Goal: Task Accomplishment & Management: Manage account settings

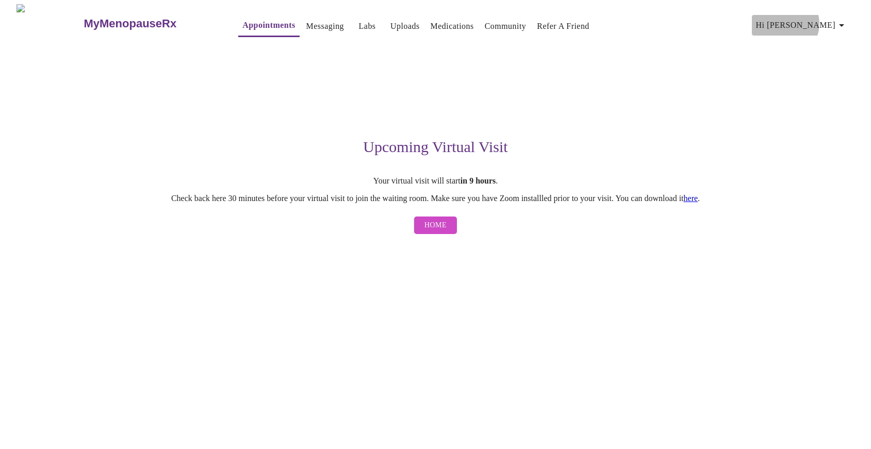
click at [830, 20] on span "Hi [PERSON_NAME]" at bounding box center [802, 25] width 92 height 14
click at [830, 39] on li "Billing" at bounding box center [827, 40] width 47 height 19
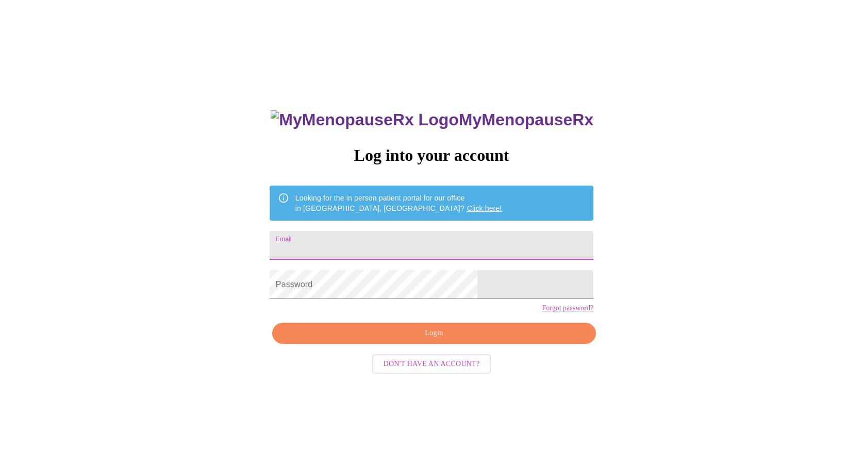
click at [350, 246] on input "Email" at bounding box center [432, 245] width 324 height 29
type input "[EMAIL_ADDRESS][DOMAIN_NAME]"
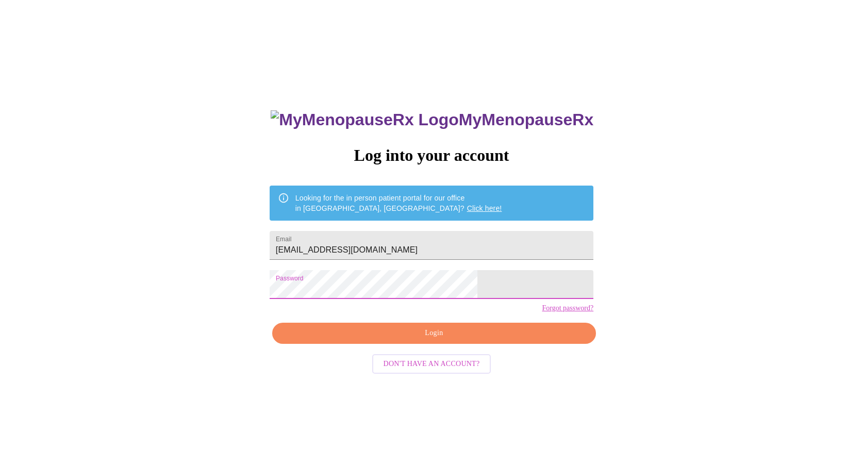
click at [454, 340] on span "Login" at bounding box center [434, 333] width 300 height 13
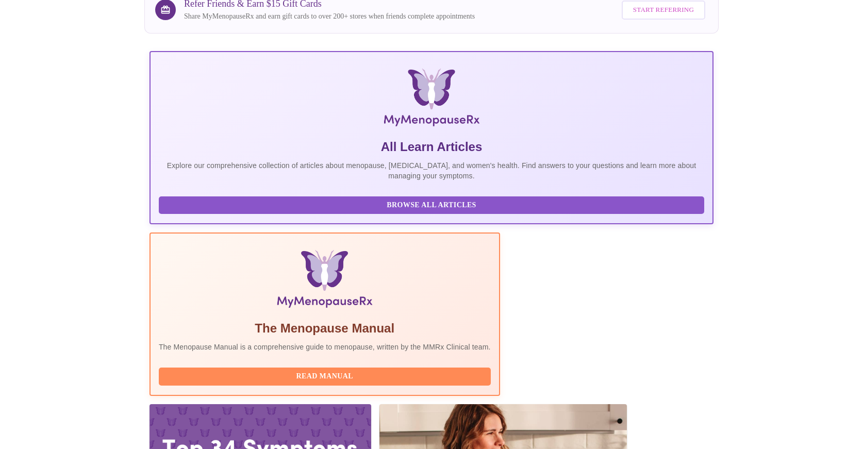
scroll to position [116, 0]
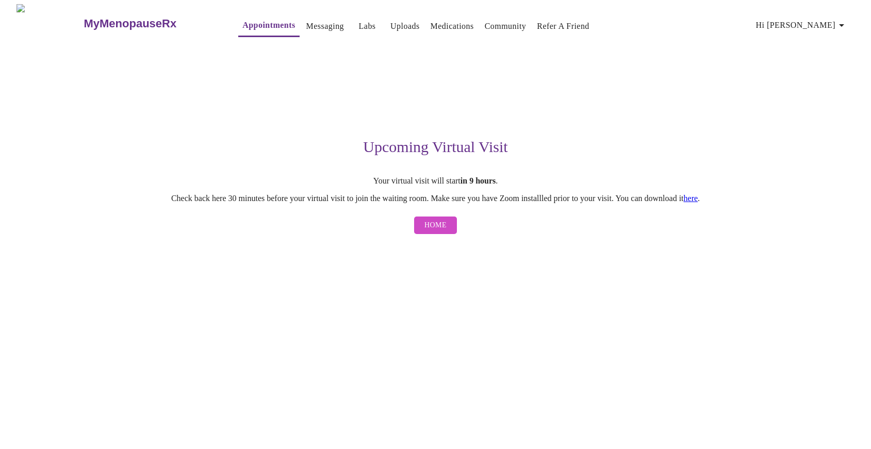
click at [826, 21] on span "Hi [PERSON_NAME]" at bounding box center [802, 25] width 92 height 14
click at [829, 41] on li "Billing" at bounding box center [827, 40] width 47 height 19
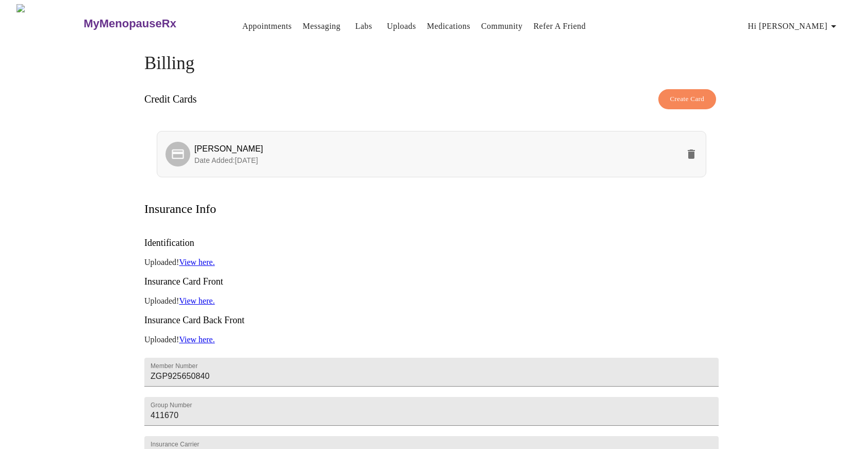
click at [689, 152] on icon "delete" at bounding box center [691, 154] width 7 height 9
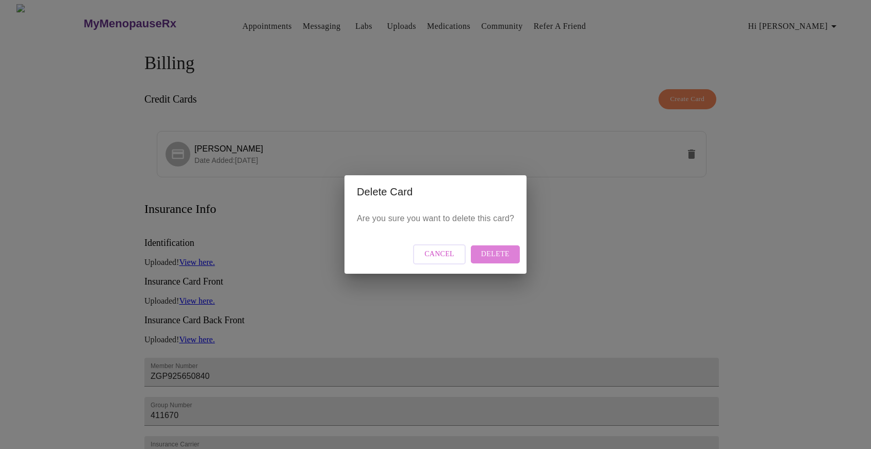
click at [494, 254] on span "Delete" at bounding box center [495, 254] width 28 height 13
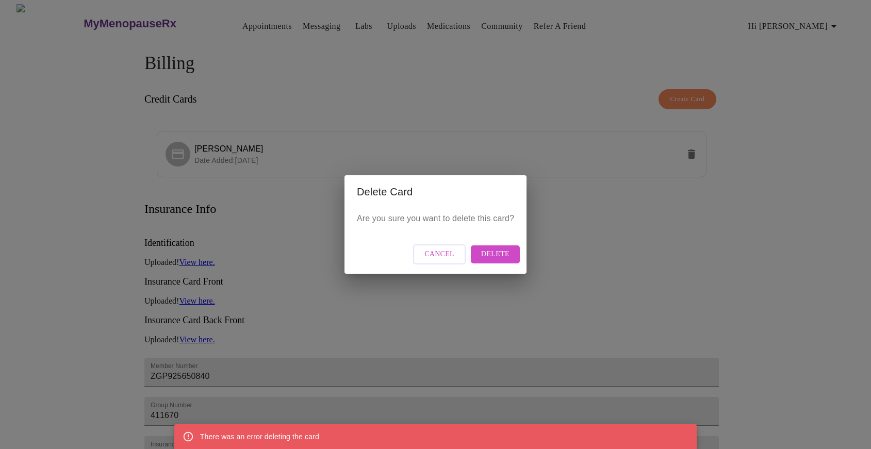
click at [439, 255] on span "Cancel" at bounding box center [439, 254] width 30 height 13
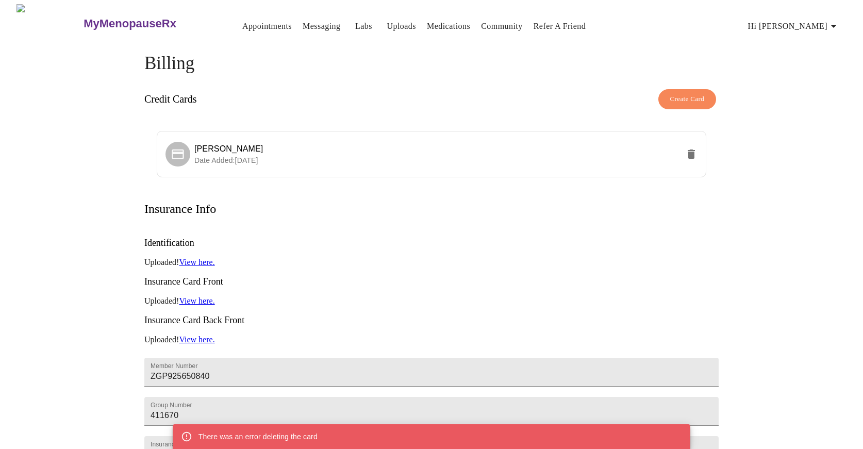
click at [818, 23] on span "Hi [PERSON_NAME]" at bounding box center [794, 26] width 92 height 14
click at [818, 23] on li "Settings" at bounding box center [819, 22] width 47 height 19
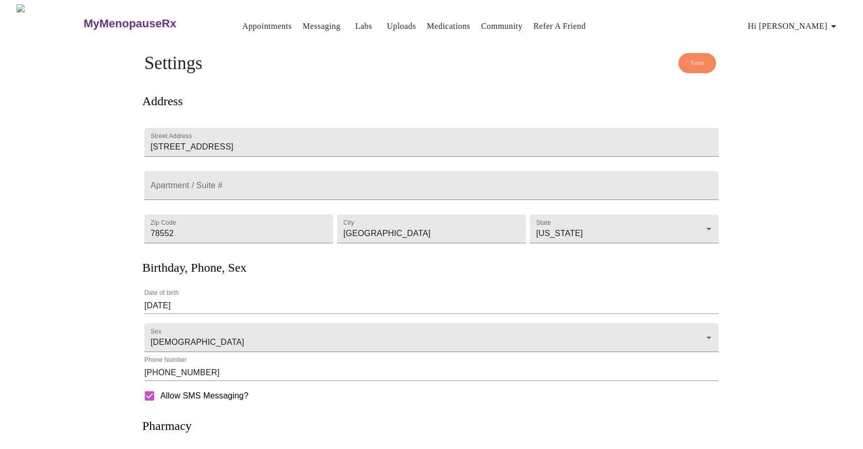
click at [250, 19] on link "Appointments" at bounding box center [267, 26] width 50 height 14
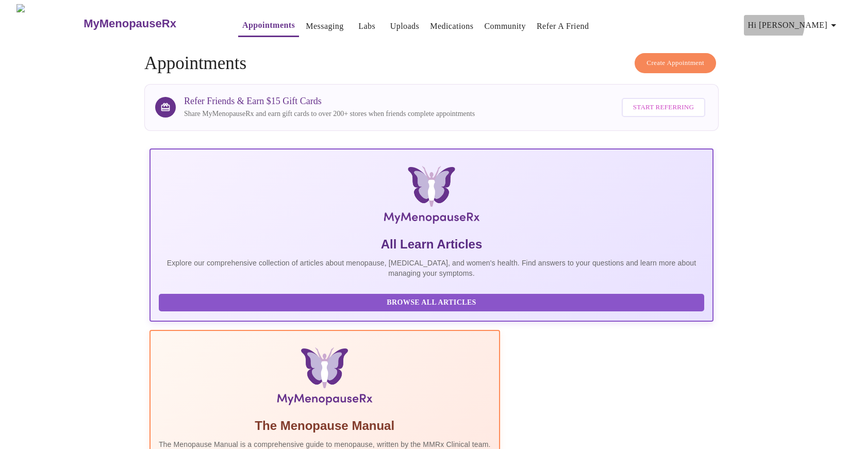
click at [812, 19] on span "Hi [PERSON_NAME]" at bounding box center [794, 25] width 92 height 14
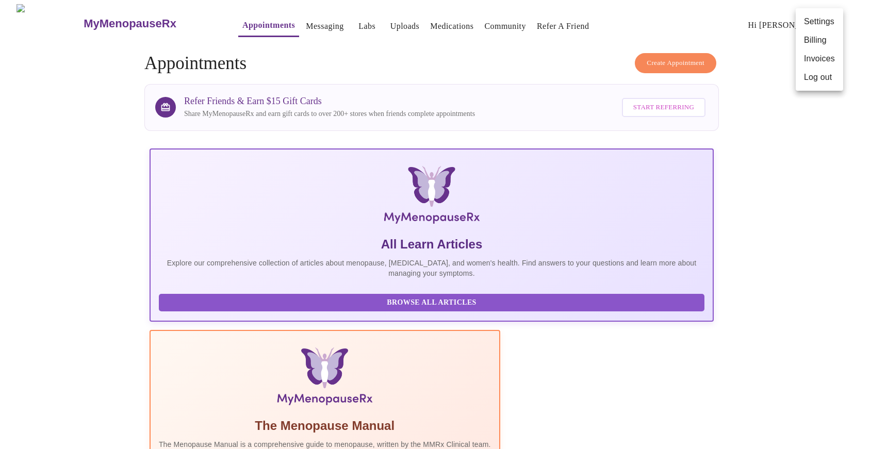
click at [821, 19] on li "Settings" at bounding box center [819, 21] width 47 height 19
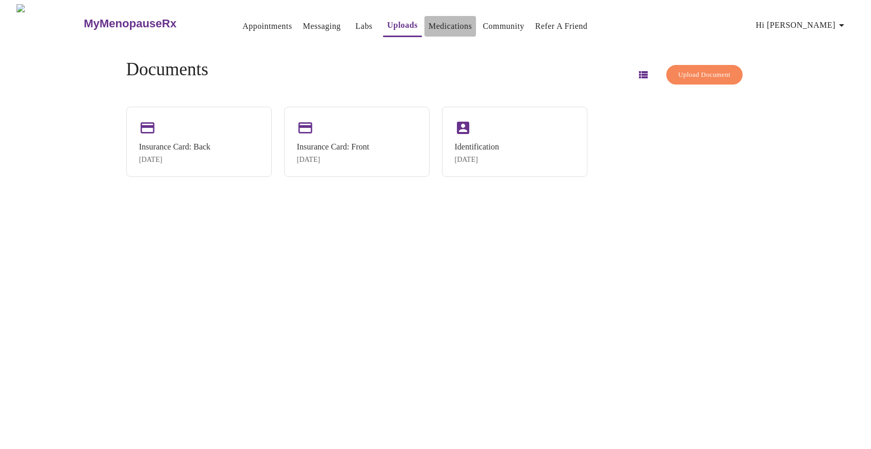
click at [429, 19] on link "Medications" at bounding box center [450, 26] width 43 height 14
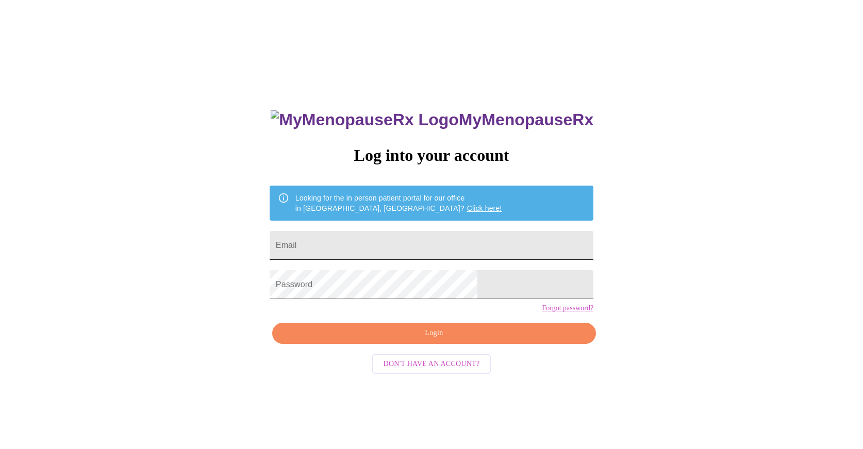
click at [358, 243] on input "Email" at bounding box center [432, 245] width 324 height 29
type input "[EMAIL_ADDRESS][DOMAIN_NAME]"
click at [424, 340] on span "Login" at bounding box center [434, 333] width 300 height 13
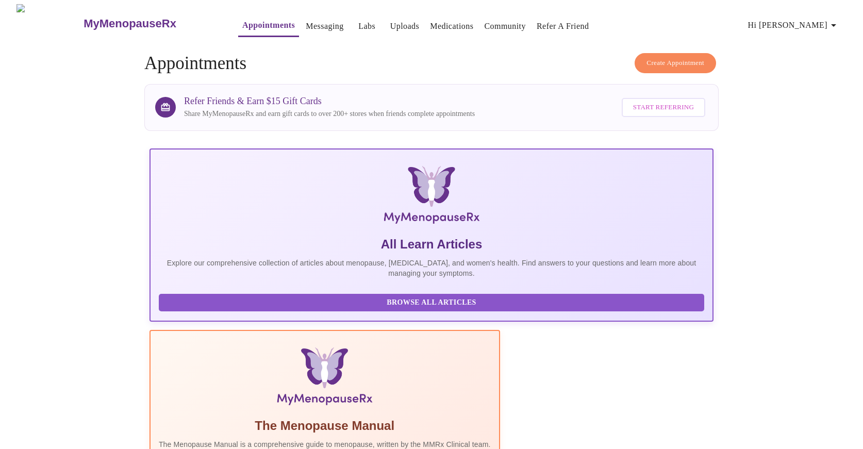
click at [306, 21] on link "Messaging" at bounding box center [325, 26] width 38 height 14
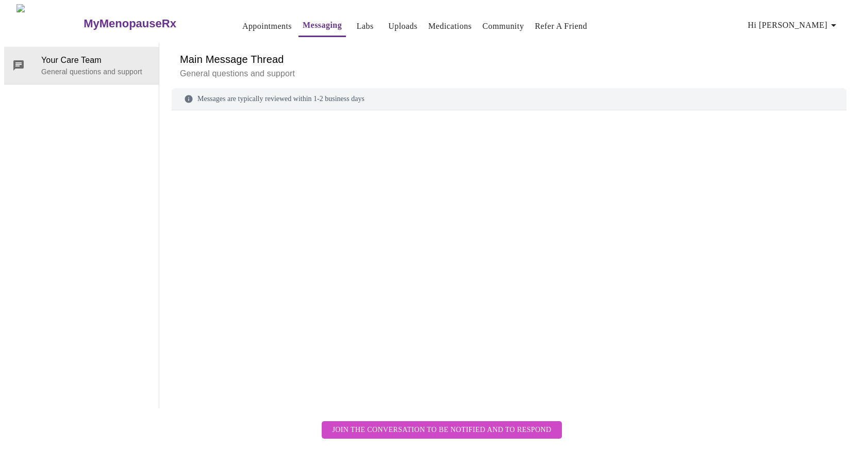
scroll to position [39, 0]
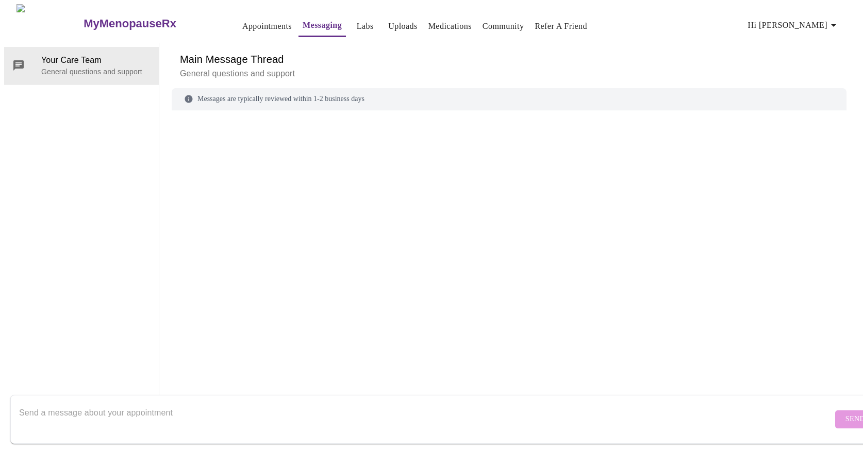
click at [30, 403] on textarea "Send a message about your appointment" at bounding box center [426, 419] width 814 height 33
type textarea "I need to cancel my appointment and remove my credit card"
click at [846, 413] on span "Send" at bounding box center [856, 419] width 20 height 13
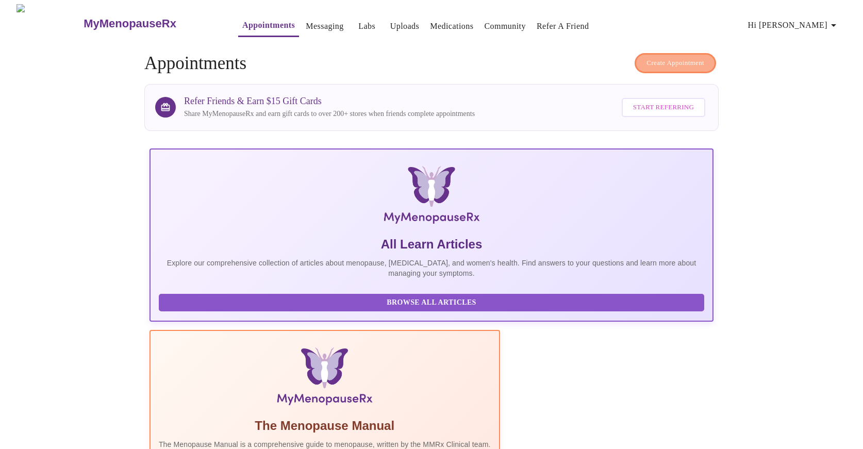
click at [654, 58] on span "Create Appointment" at bounding box center [676, 63] width 58 height 12
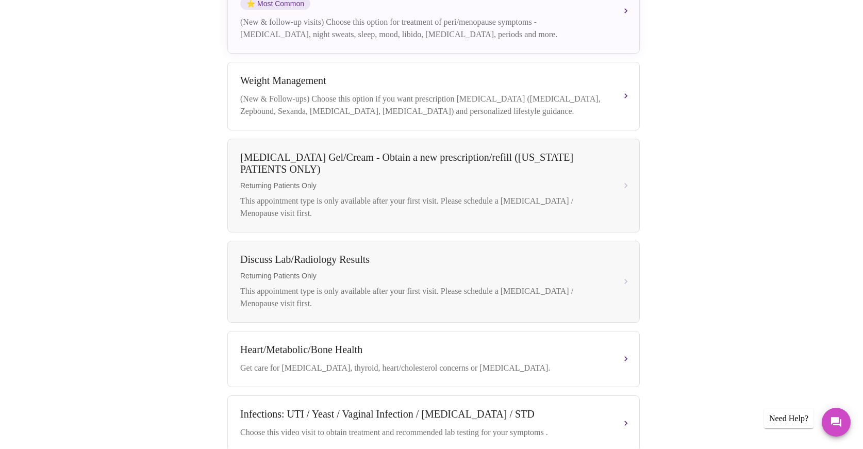
scroll to position [484, 0]
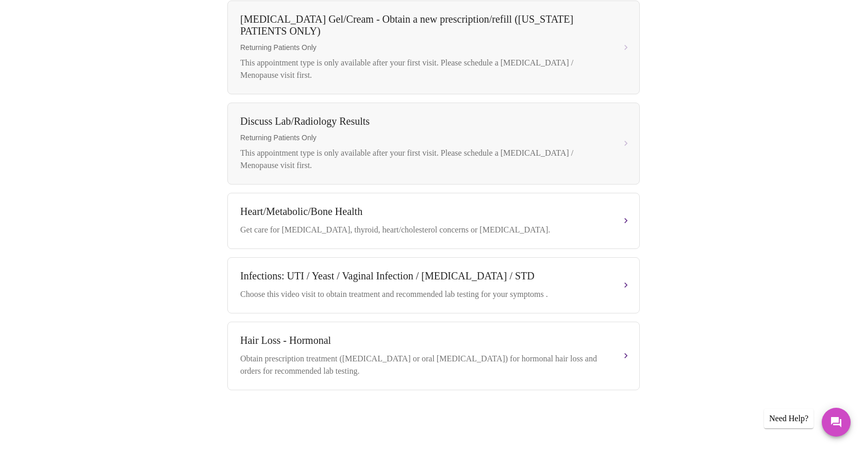
click at [792, 421] on div "Need Help?" at bounding box center [789, 419] width 50 height 20
click at [841, 431] on button "Messages" at bounding box center [836, 422] width 29 height 29
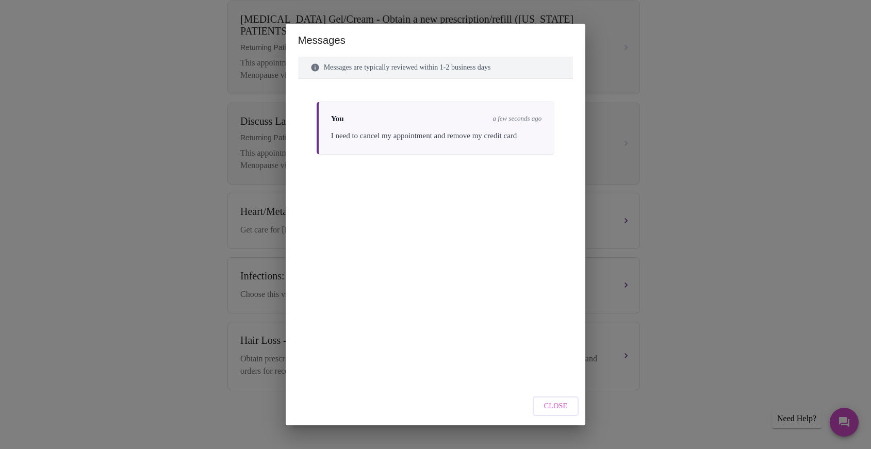
click at [562, 413] on button "Close" at bounding box center [556, 407] width 46 height 20
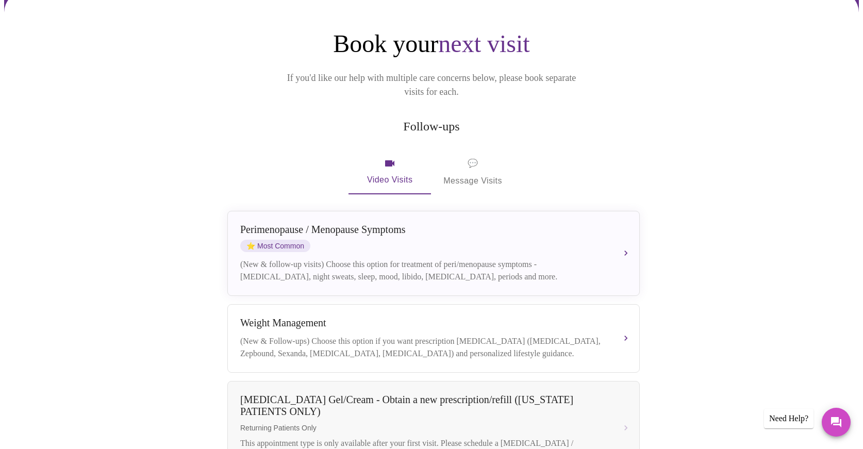
scroll to position [0, 0]
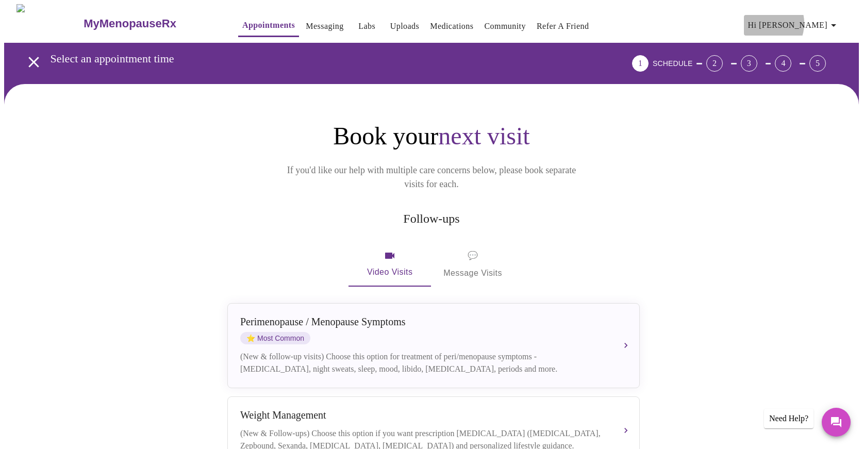
click at [809, 19] on span "Hi [PERSON_NAME]" at bounding box center [794, 25] width 92 height 14
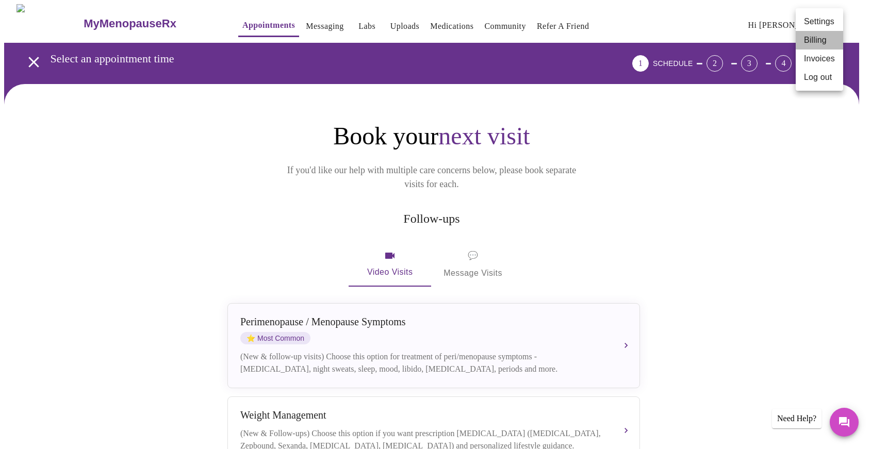
click at [814, 38] on li "Billing" at bounding box center [819, 40] width 47 height 19
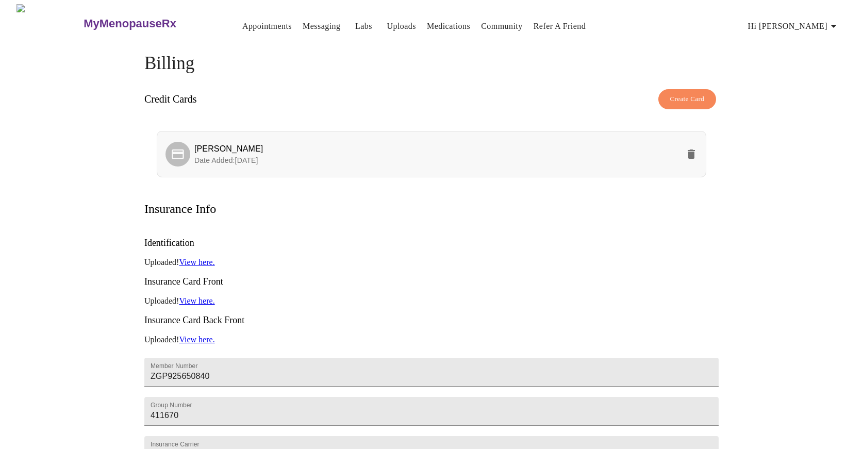
click at [521, 151] on span "[PERSON_NAME]" at bounding box center [436, 149] width 485 height 12
click at [184, 150] on icon at bounding box center [178, 154] width 12 height 10
click at [691, 99] on span "Create Card" at bounding box center [687, 99] width 35 height 12
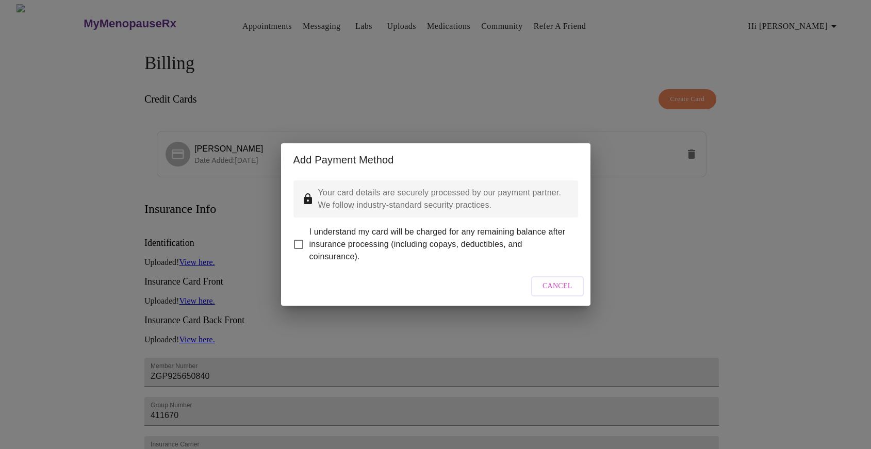
click at [303, 239] on input "I understand my card will be charged for any remaining balance after insurance …" at bounding box center [299, 245] width 22 height 22
checkbox input "true"
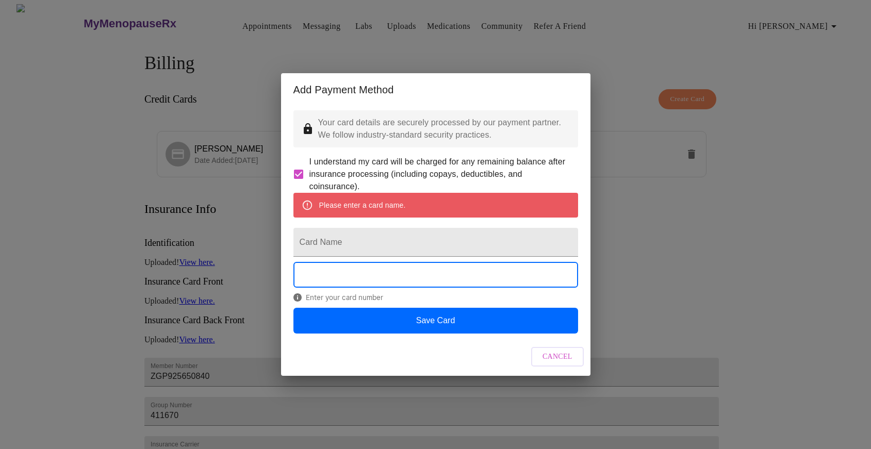
click at [559, 364] on span "Cancel" at bounding box center [558, 357] width 30 height 13
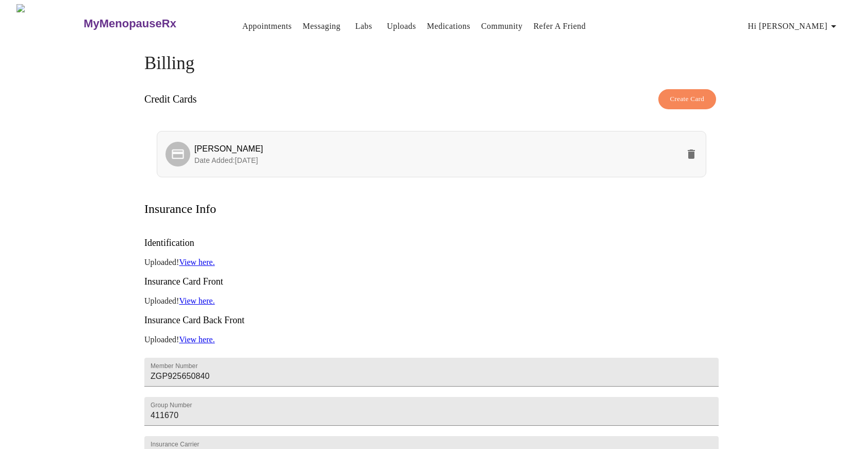
click at [692, 150] on icon "delete" at bounding box center [691, 154] width 7 height 9
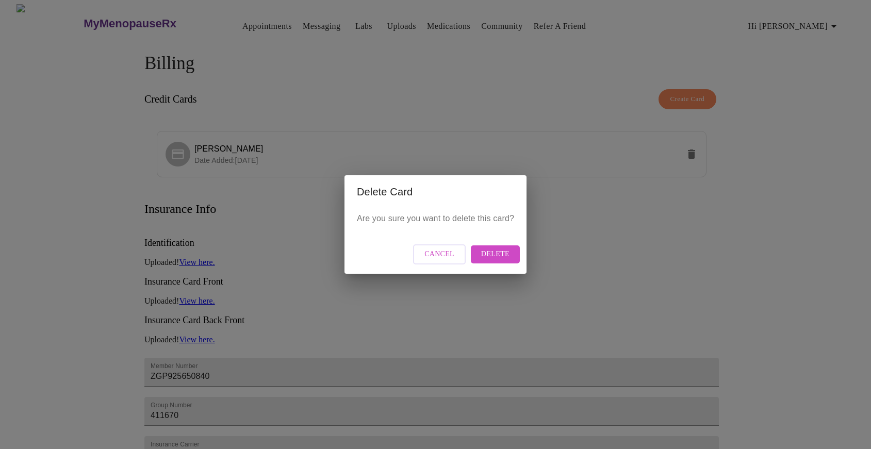
click at [494, 255] on span "Delete" at bounding box center [495, 254] width 28 height 13
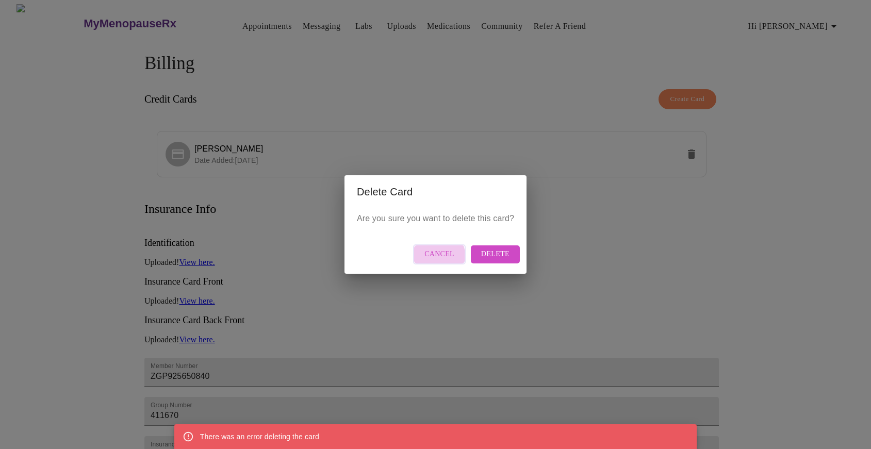
click at [432, 256] on span "Cancel" at bounding box center [439, 254] width 30 height 13
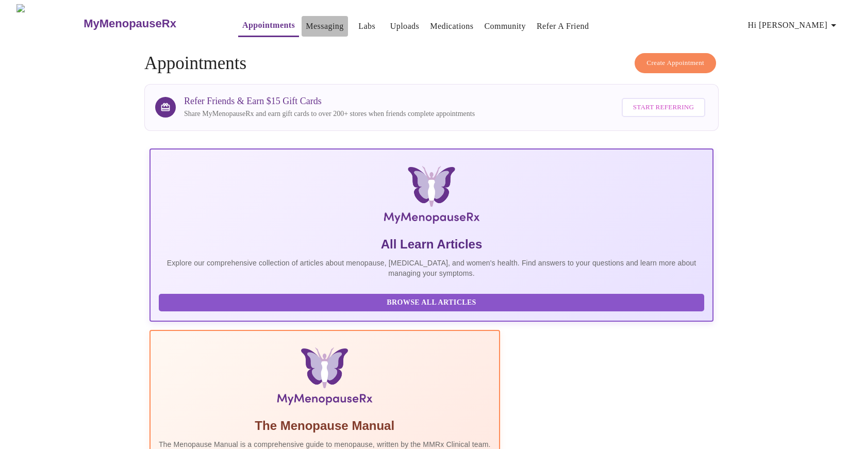
click at [306, 23] on link "Messaging" at bounding box center [325, 26] width 38 height 14
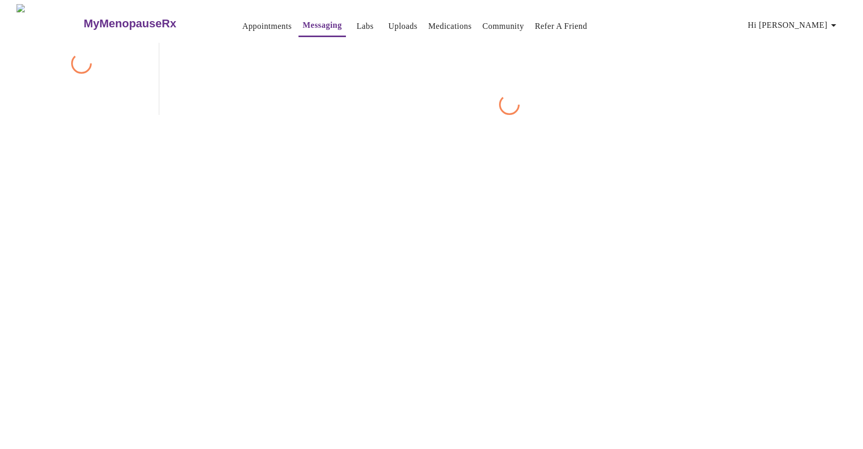
scroll to position [39, 0]
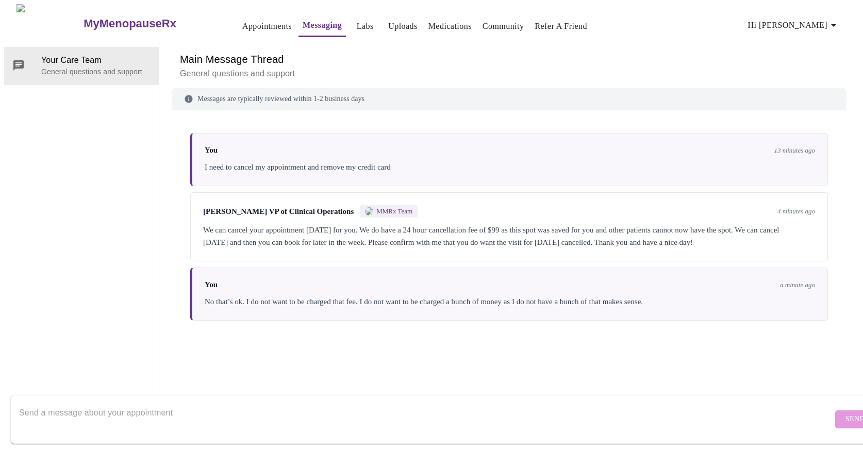
click at [23, 403] on textarea "Send a message about your appointment" at bounding box center [426, 419] width 814 height 33
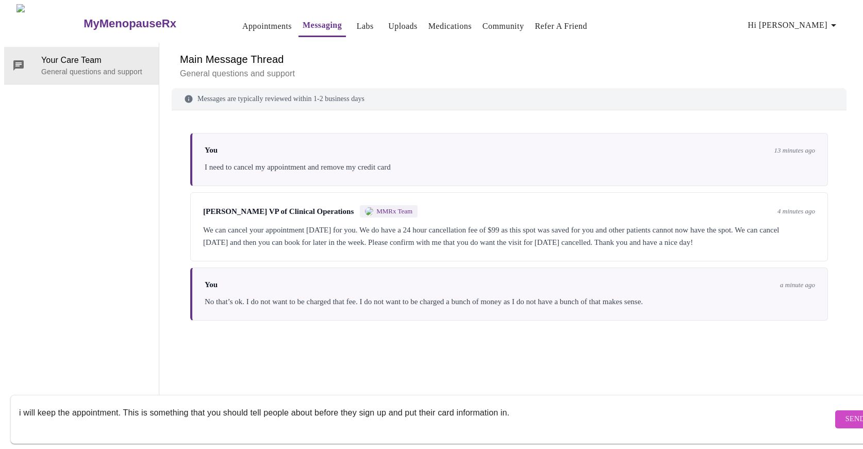
type textarea "i will keep the appointment. This is something that you should tell people abou…"
click at [836, 411] on button "Send" at bounding box center [856, 420] width 40 height 18
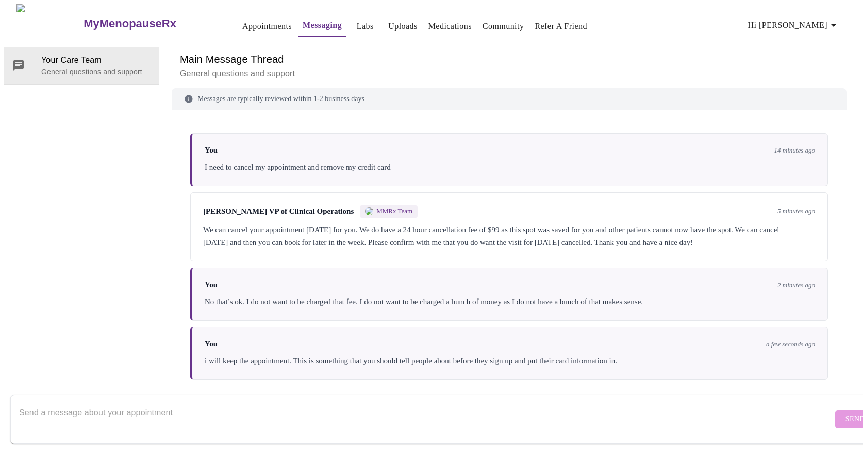
click at [40, 403] on textarea "Send a message about your appointment" at bounding box center [426, 419] width 814 height 33
type textarea "t"
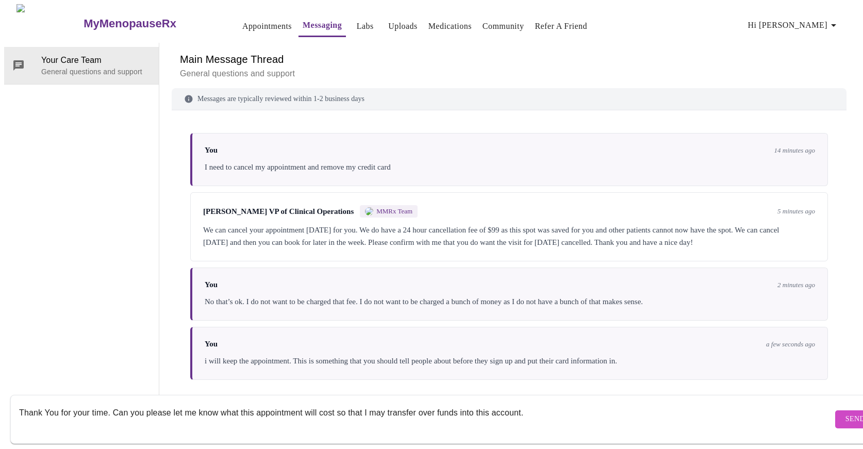
type textarea "Thank You for your time. Can you please let me know what this appointment will …"
click at [846, 413] on span "Send" at bounding box center [856, 419] width 20 height 13
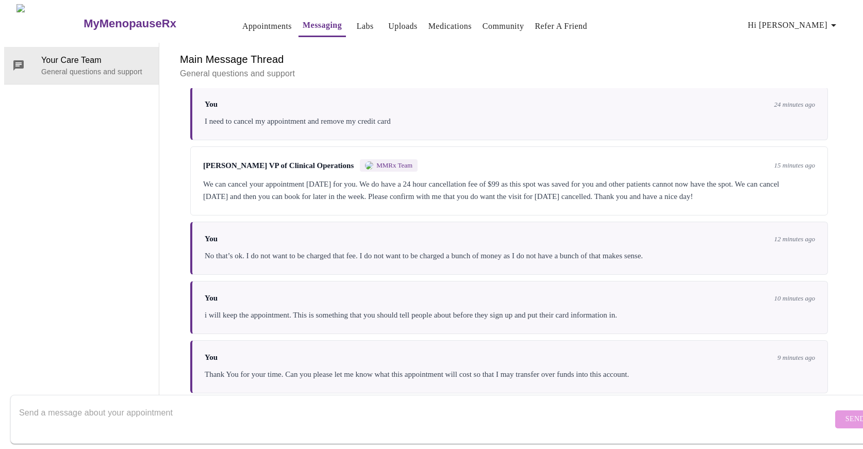
scroll to position [148, 0]
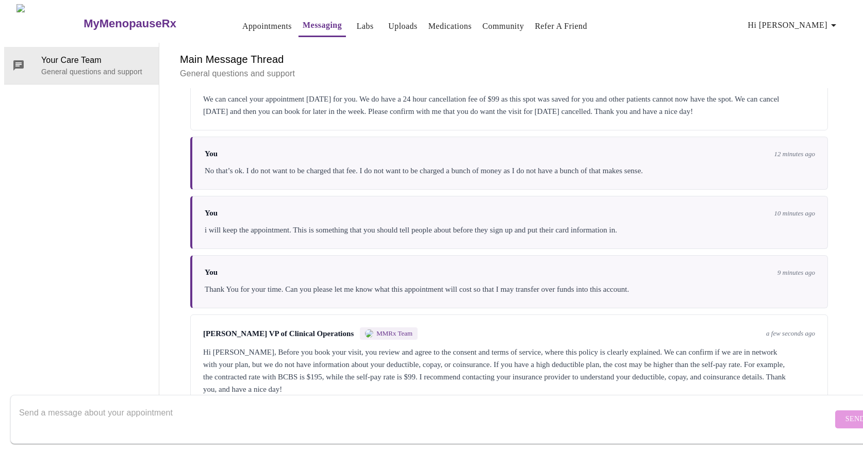
click at [104, 403] on textarea "Send a message about your appointment" at bounding box center [426, 419] width 814 height 33
type textarea "So [DATE] will be 195.00?"
click at [846, 413] on span "Send" at bounding box center [856, 419] width 20 height 13
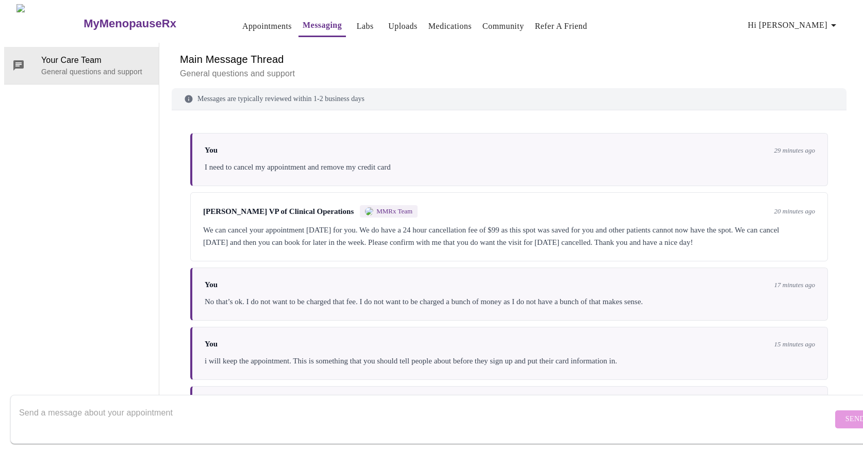
scroll to position [210, 0]
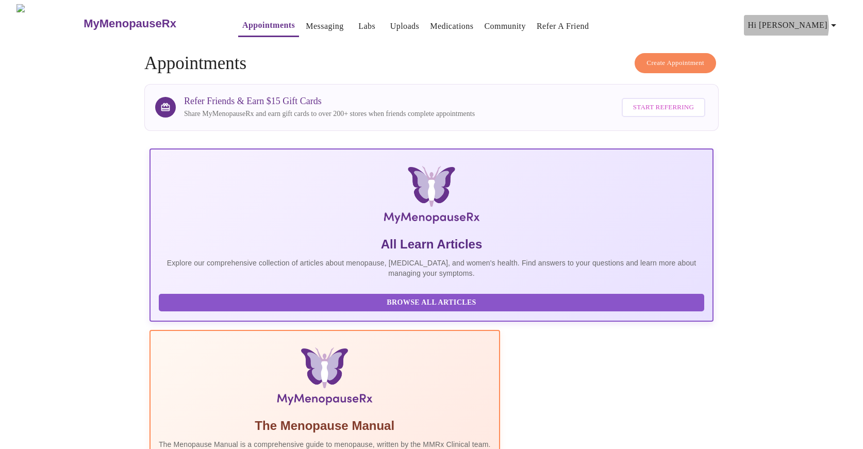
click at [832, 22] on icon "button" at bounding box center [834, 25] width 12 height 12
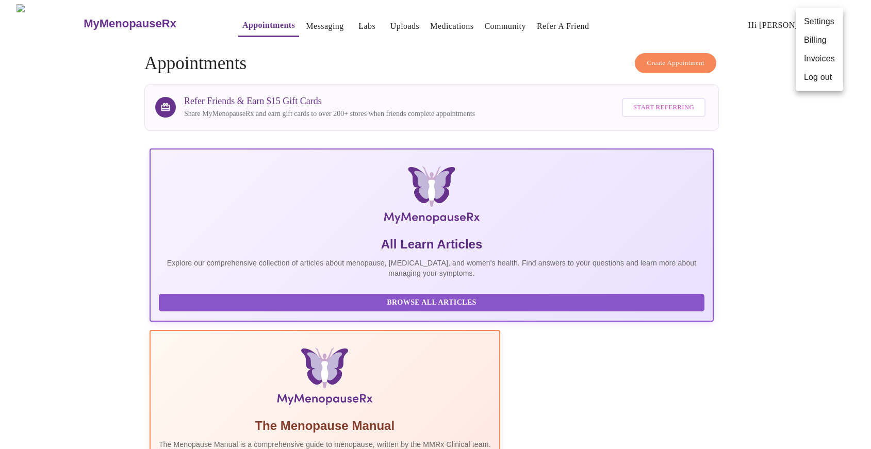
click at [815, 40] on li "Billing" at bounding box center [819, 40] width 47 height 19
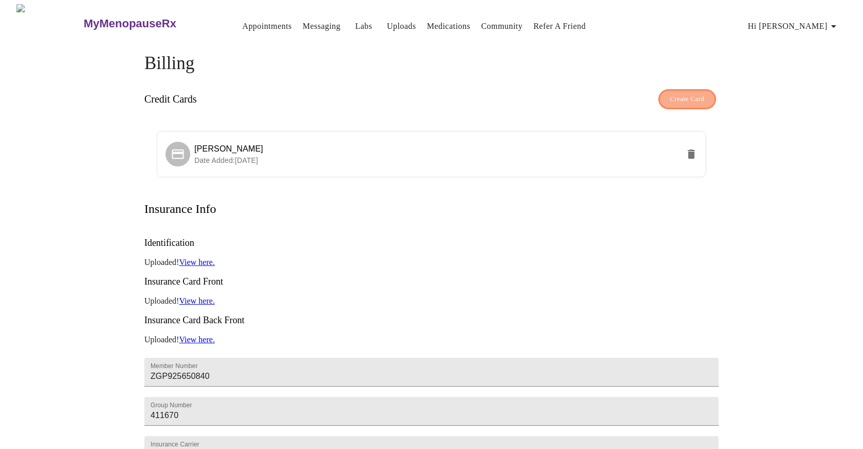
click at [693, 95] on span "Create Card" at bounding box center [687, 99] width 35 height 12
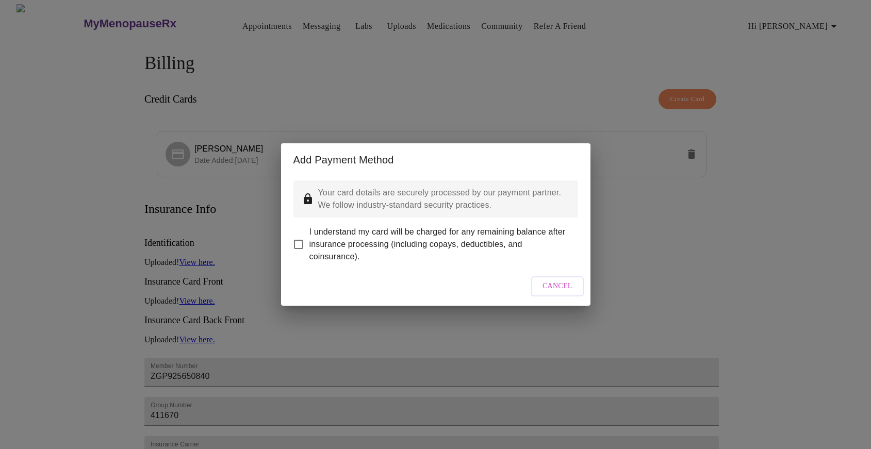
click at [301, 234] on input "I understand my card will be charged for any remaining balance after insurance …" at bounding box center [299, 245] width 22 height 22
checkbox input "true"
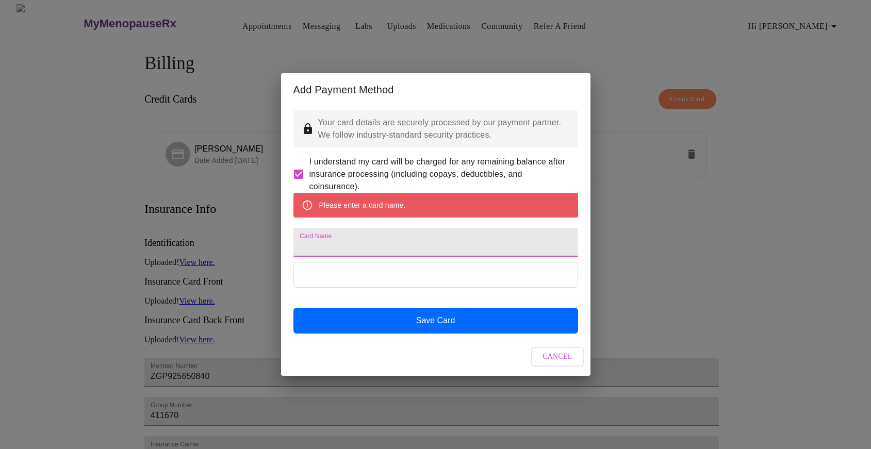
click at [331, 244] on input "Card Name" at bounding box center [435, 242] width 285 height 29
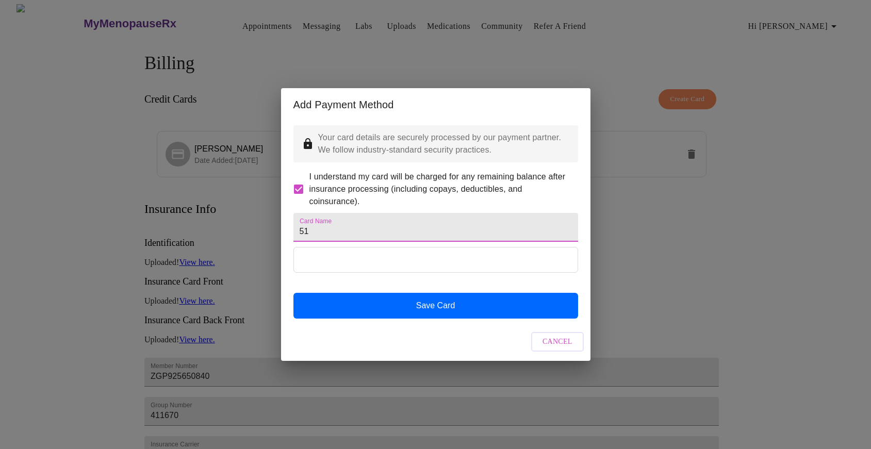
type input "5"
type input "[PERSON_NAME]"
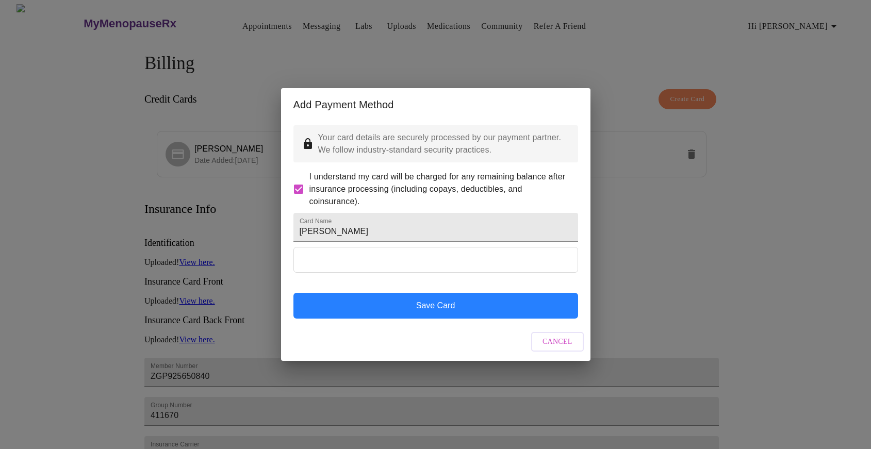
click at [436, 319] on button "Save Card" at bounding box center [435, 306] width 285 height 26
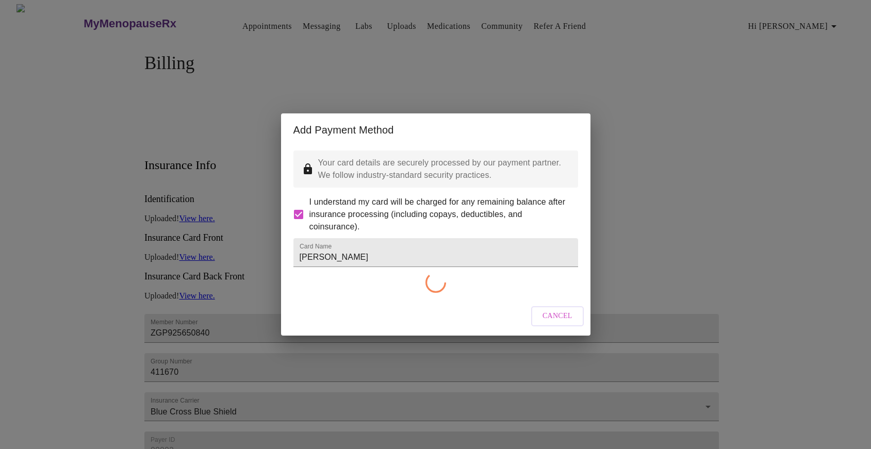
checkbox input "false"
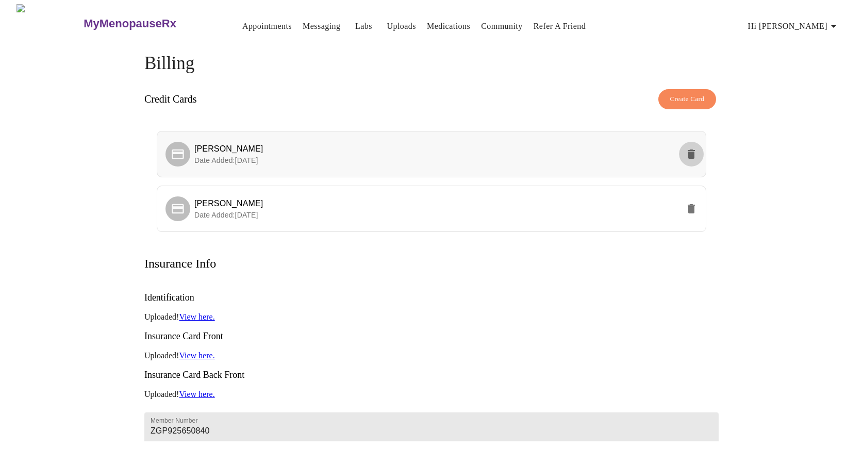
click at [696, 150] on icon "delete" at bounding box center [691, 154] width 12 height 12
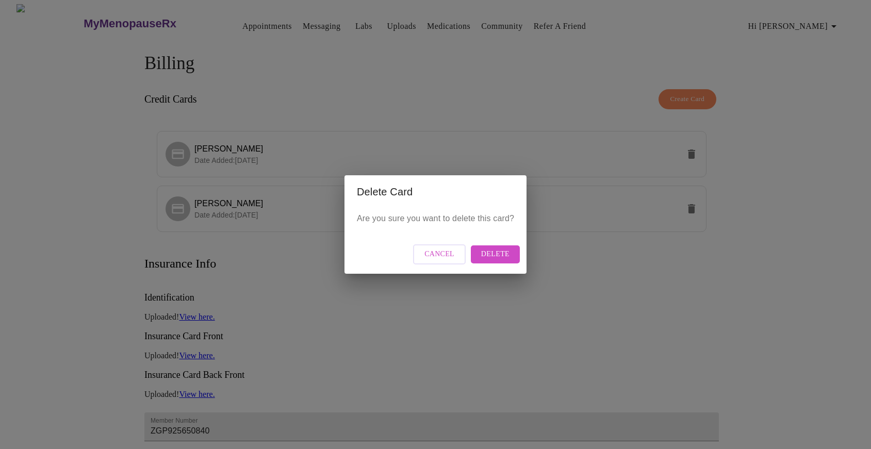
click at [493, 256] on span "Delete" at bounding box center [495, 254] width 28 height 13
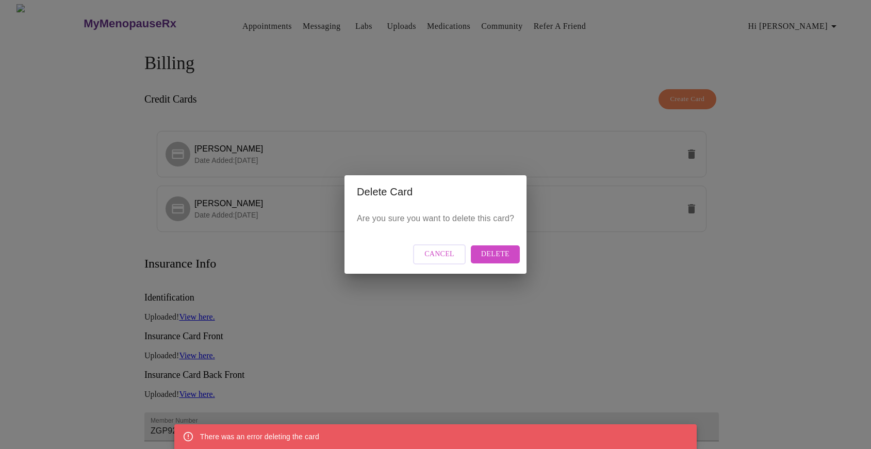
click at [604, 299] on div "Delete Card Are you sure you want to delete this card? Cancel Delete" at bounding box center [435, 224] width 871 height 449
click at [438, 254] on span "Cancel" at bounding box center [439, 254] width 30 height 13
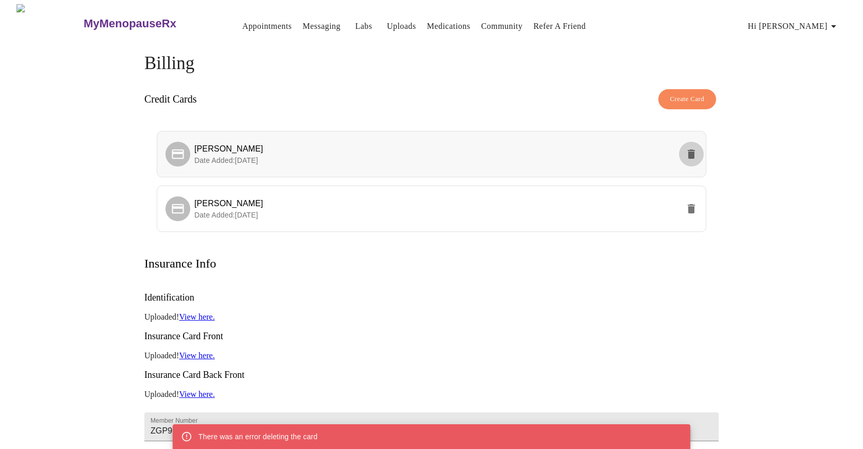
click at [690, 148] on icon "delete" at bounding box center [691, 154] width 12 height 12
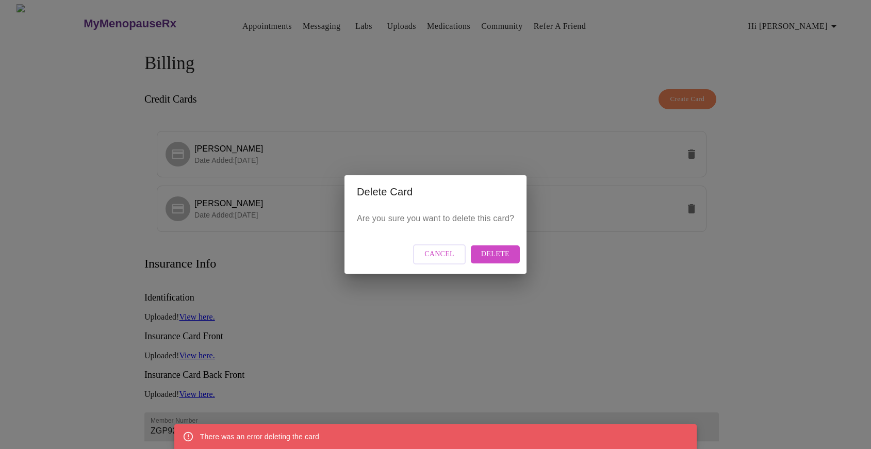
click at [492, 253] on span "Delete" at bounding box center [495, 254] width 28 height 13
click at [592, 312] on div "Delete Card Are you sure you want to delete this card? Cancel Delete" at bounding box center [435, 224] width 871 height 449
click at [503, 253] on span "Delete" at bounding box center [495, 254] width 28 height 13
click at [526, 290] on div "Delete Card Are you sure you want to delete this card? Cancel Delete" at bounding box center [435, 224] width 871 height 449
click at [288, 22] on div "Delete Card Are you sure you want to delete this card? Cancel Delete" at bounding box center [435, 224] width 871 height 449
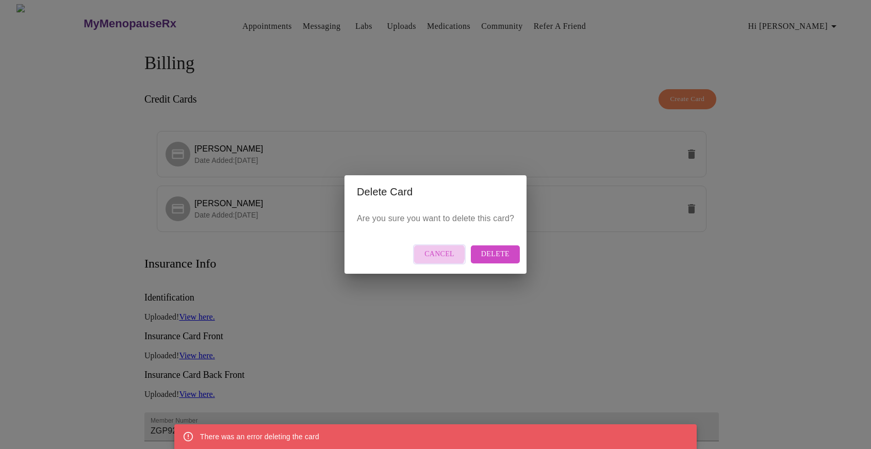
click at [440, 254] on span "Cancel" at bounding box center [439, 254] width 30 height 13
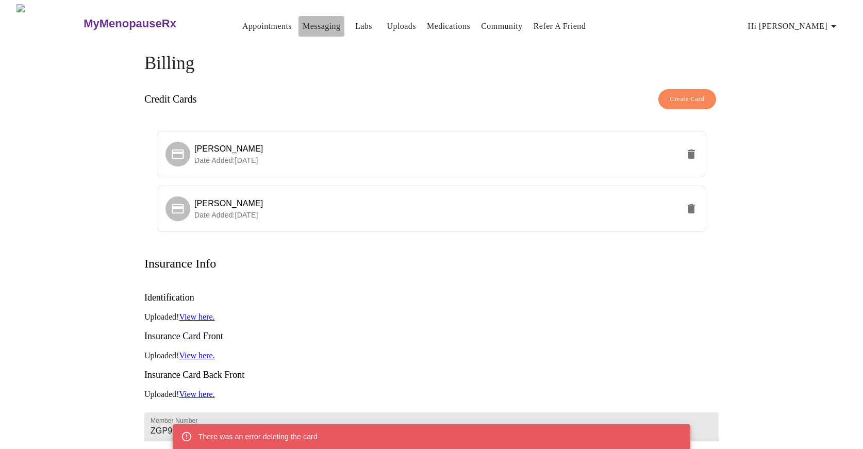
click at [303, 22] on link "Messaging" at bounding box center [322, 26] width 38 height 14
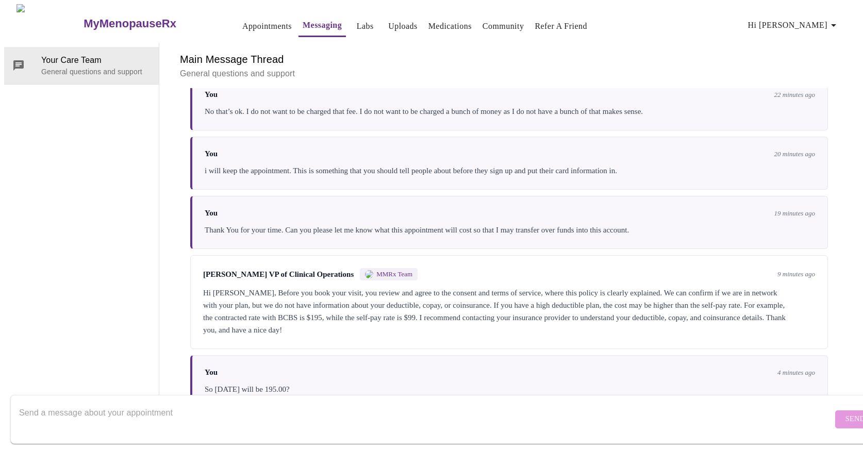
scroll to position [210, 0]
click at [103, 403] on textarea "Send a message about your appointment" at bounding box center [426, 419] width 814 height 33
type textarea "I would like to delete my debit card. I have added a credit card. Can that be d…"
click at [846, 413] on span "Send" at bounding box center [856, 419] width 20 height 13
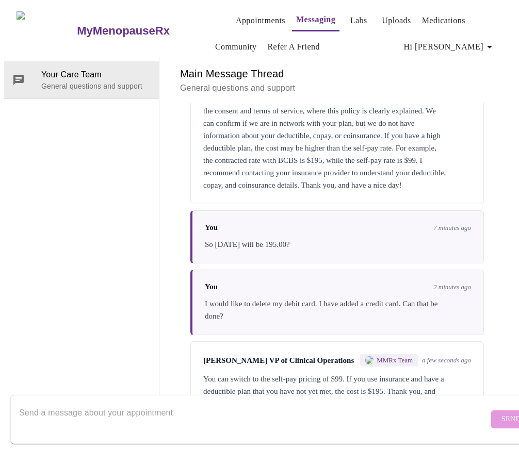
scroll to position [544, 0]
click at [73, 403] on textarea "Send a message about your appointment" at bounding box center [253, 419] width 469 height 33
type textarea "Y"
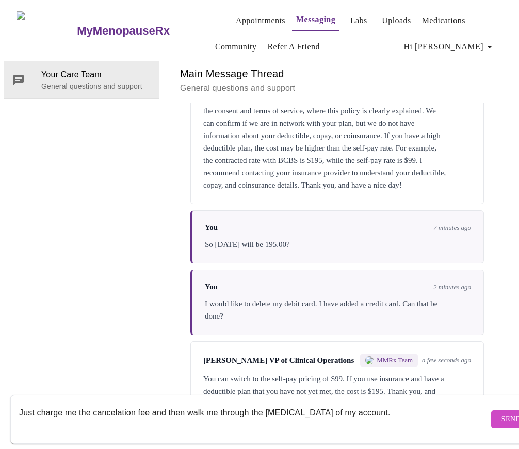
type textarea "Just charge me the cancelation fee and then walk me through the [MEDICAL_DATA] …"
click at [501, 414] on span "Send" at bounding box center [511, 419] width 20 height 13
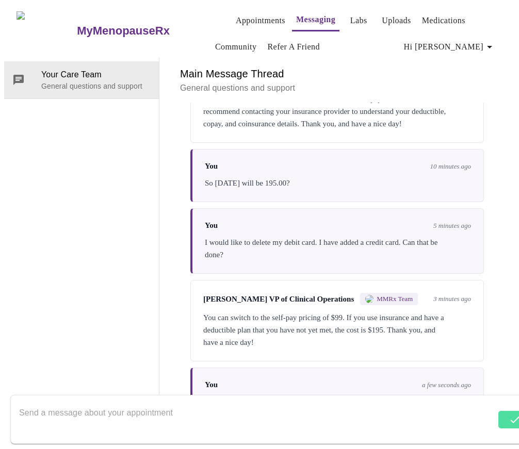
scroll to position [609, 0]
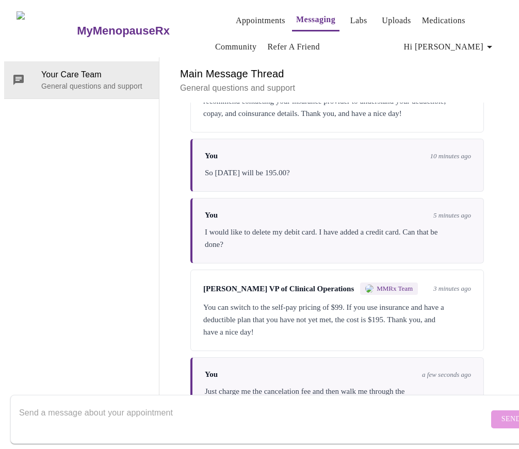
click at [67, 403] on textarea "Send a message about your appointment" at bounding box center [253, 419] width 469 height 33
type textarea "I want confirmation that my card information is deleted from your system."
click at [501, 413] on span "Send" at bounding box center [511, 419] width 20 height 13
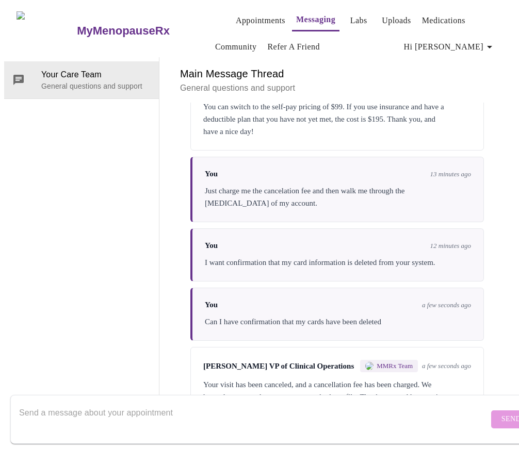
scroll to position [844, 0]
